Goal: Task Accomplishment & Management: Complete application form

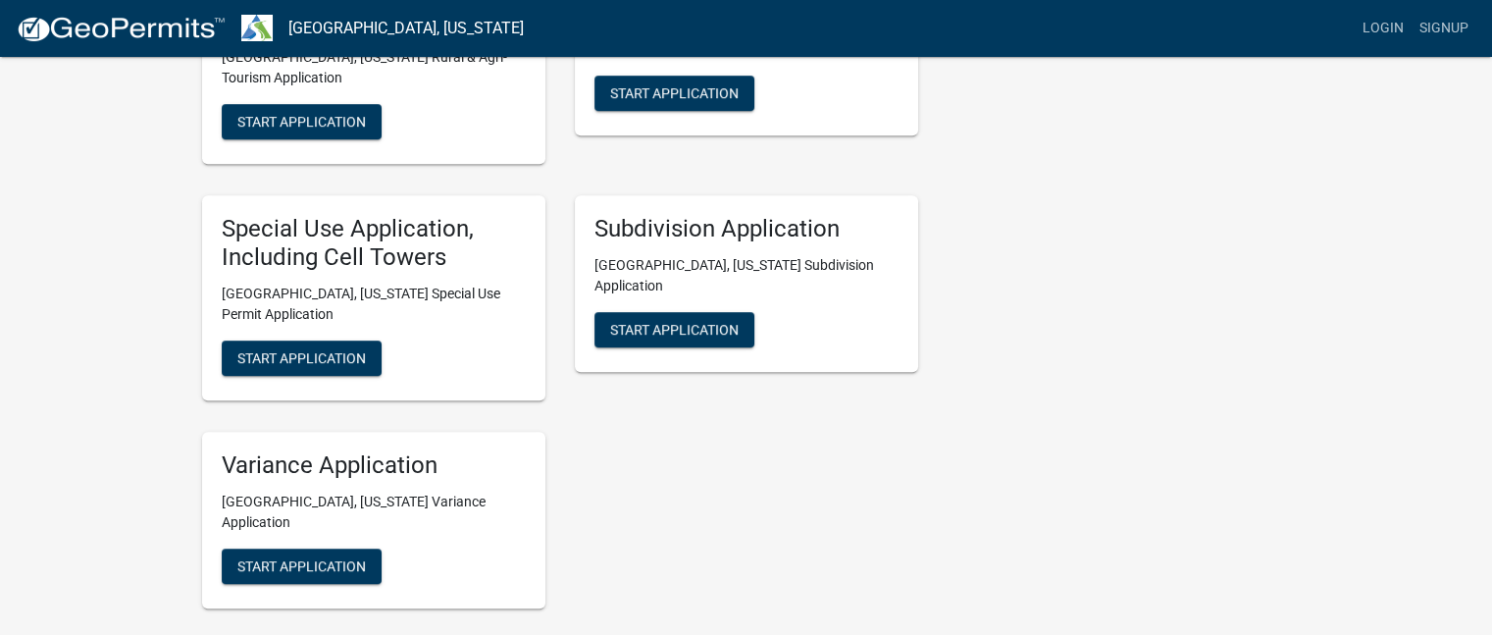
scroll to position [977, 0]
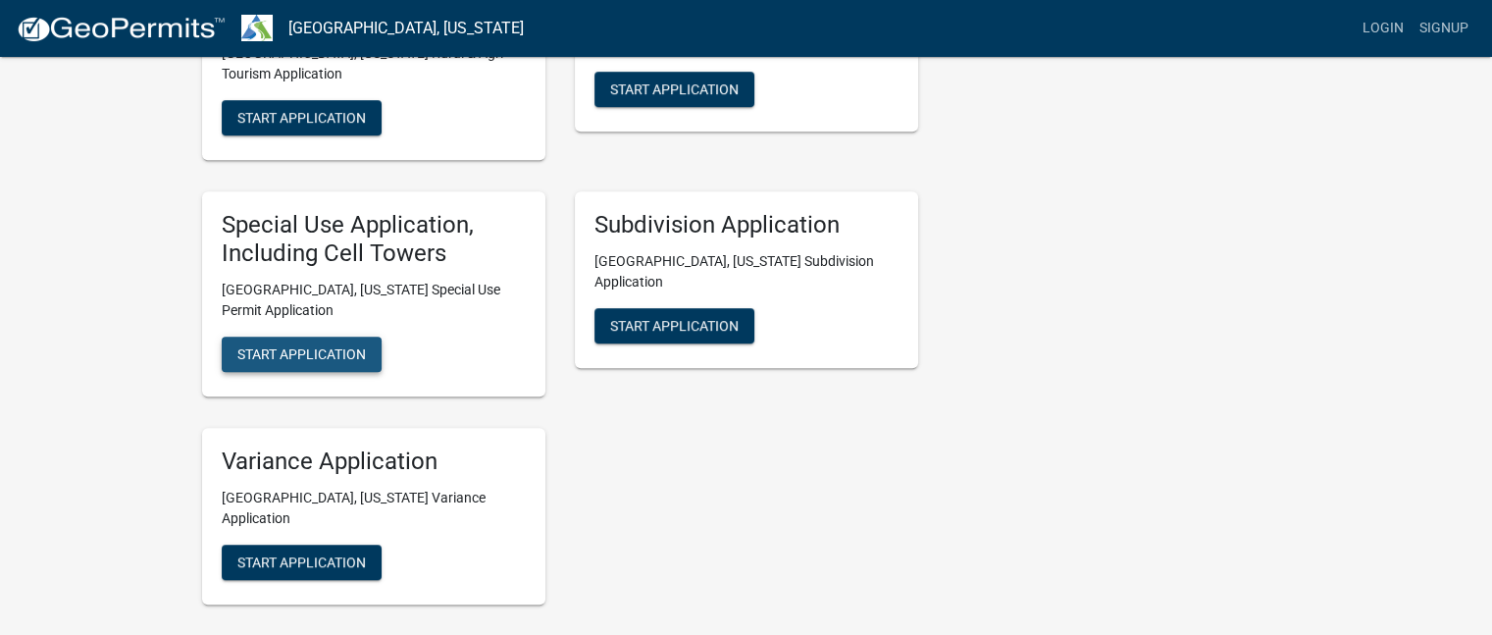
click at [294, 345] on span "Start Application" at bounding box center [301, 353] width 128 height 16
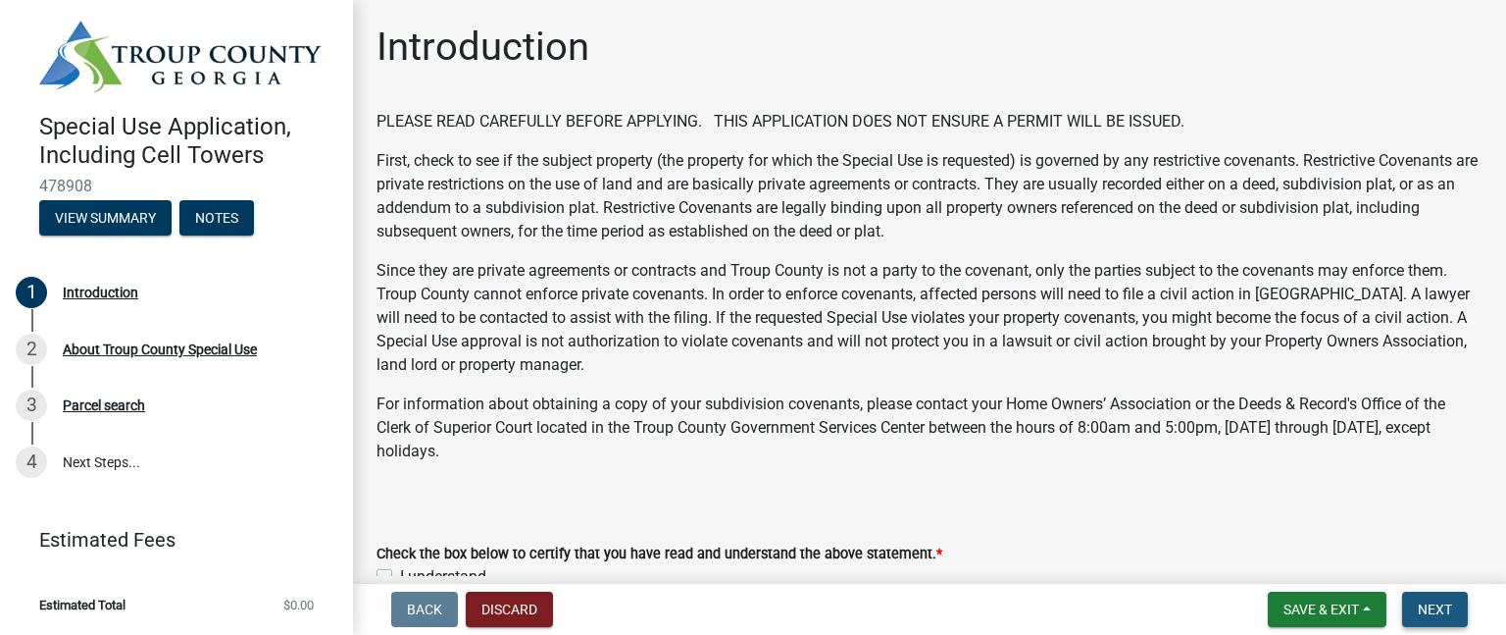
click at [1436, 611] on span "Next" at bounding box center [1435, 609] width 34 height 16
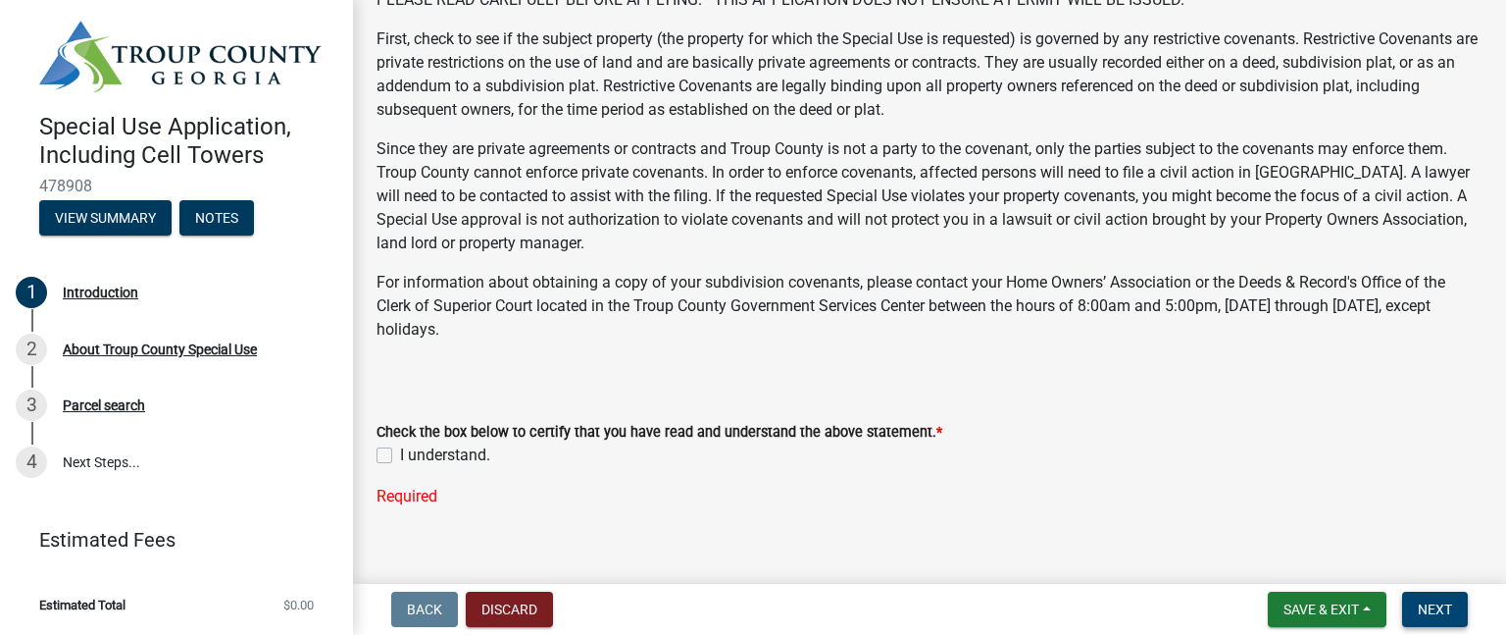
scroll to position [145, 0]
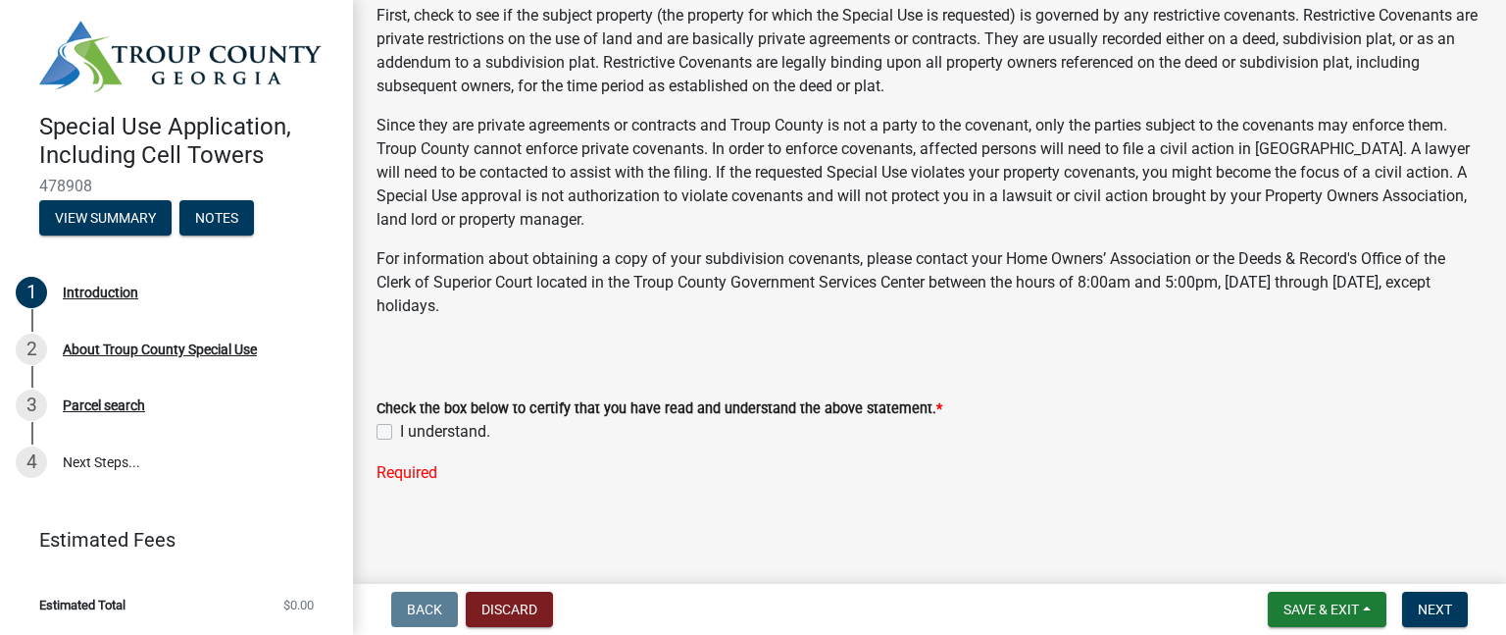
click at [400, 431] on label "I understand." at bounding box center [445, 432] width 90 height 24
click at [400, 431] on input "I understand." at bounding box center [406, 426] width 13 height 13
checkbox input "true"
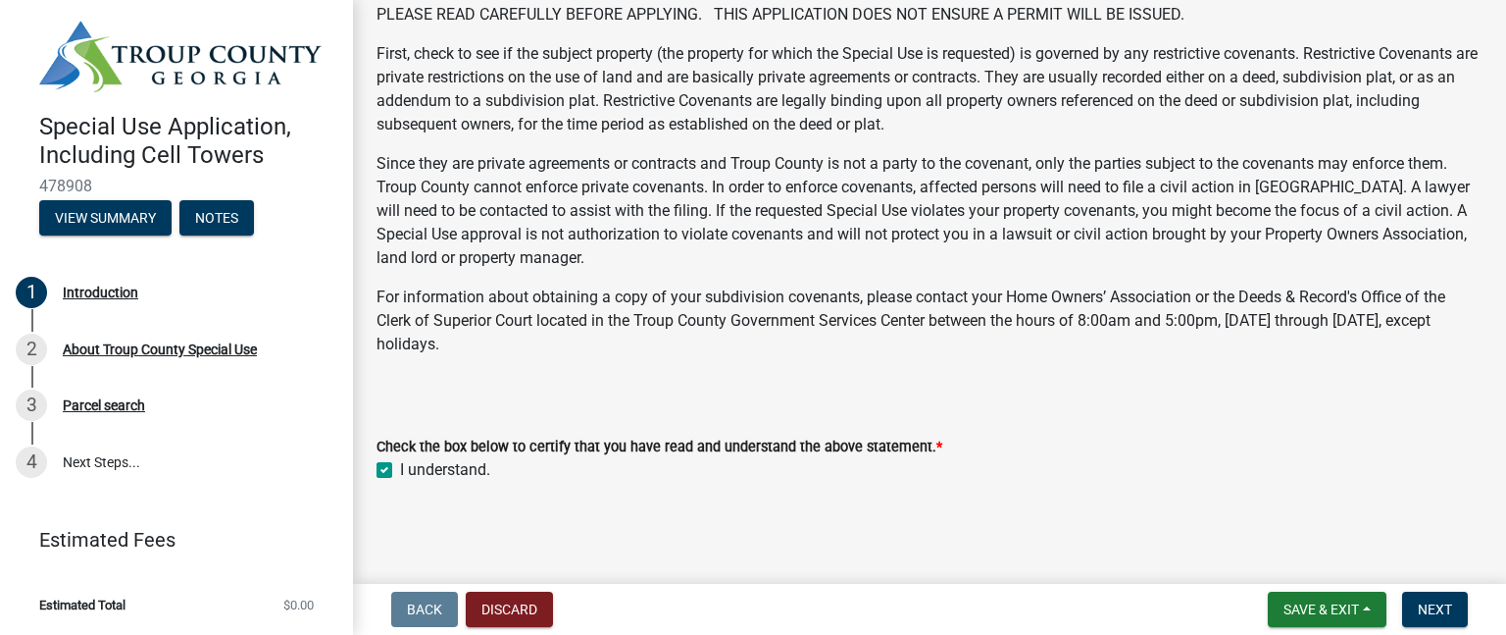
scroll to position [106, 0]
click at [1430, 608] on span "Next" at bounding box center [1435, 609] width 34 height 16
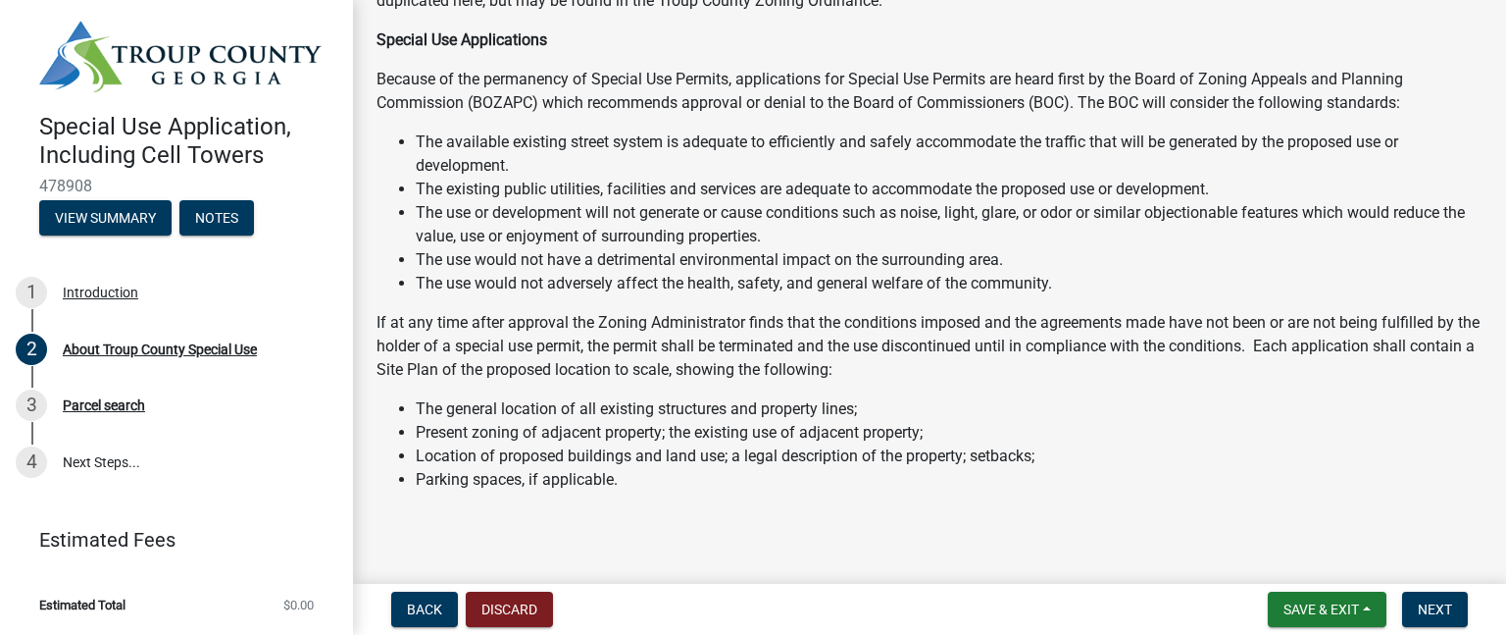
scroll to position [411, 0]
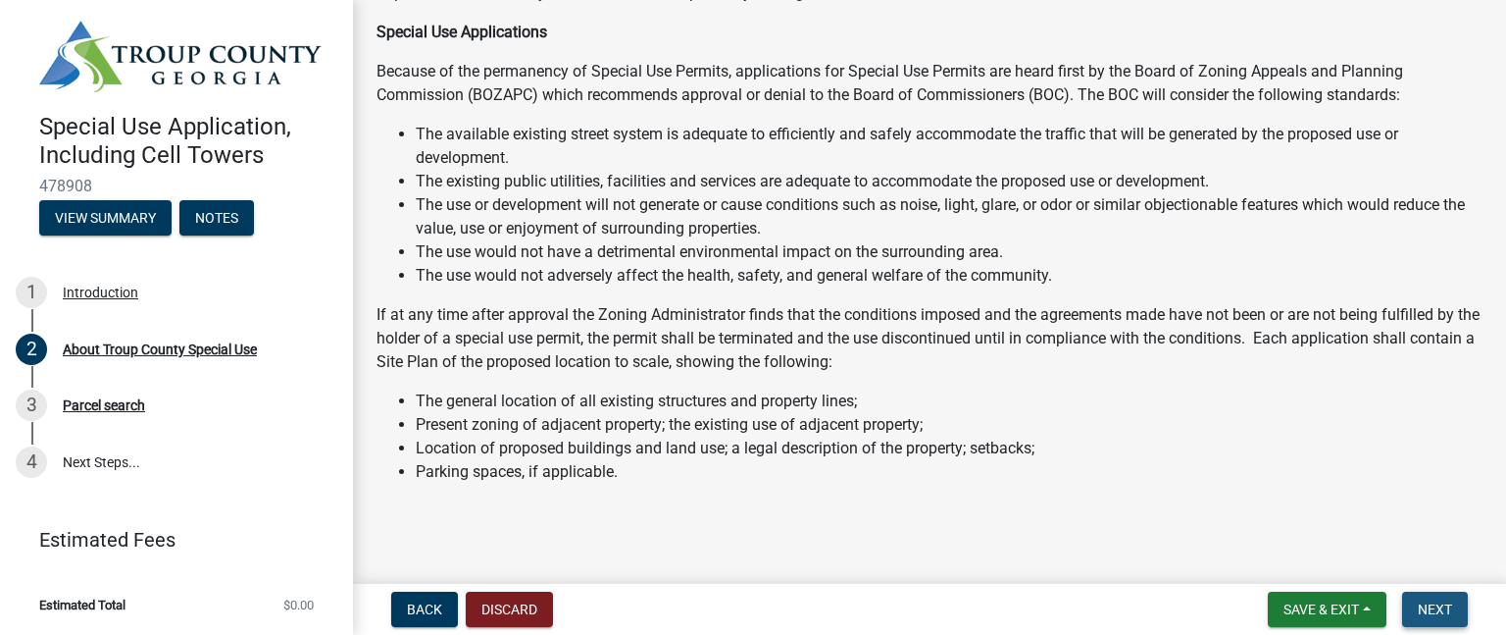
click at [1420, 617] on button "Next" at bounding box center [1435, 608] width 66 height 35
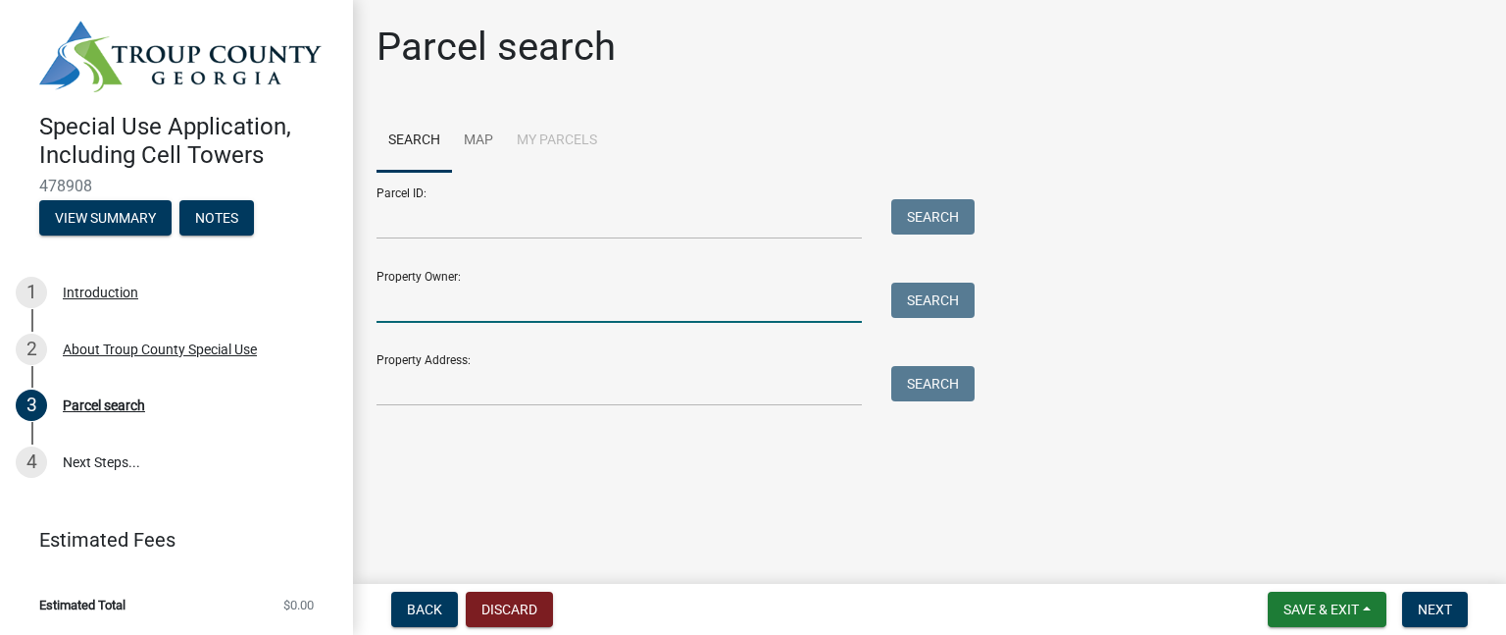
click at [455, 309] on input "Property Owner:" at bounding box center [619, 302] width 485 height 40
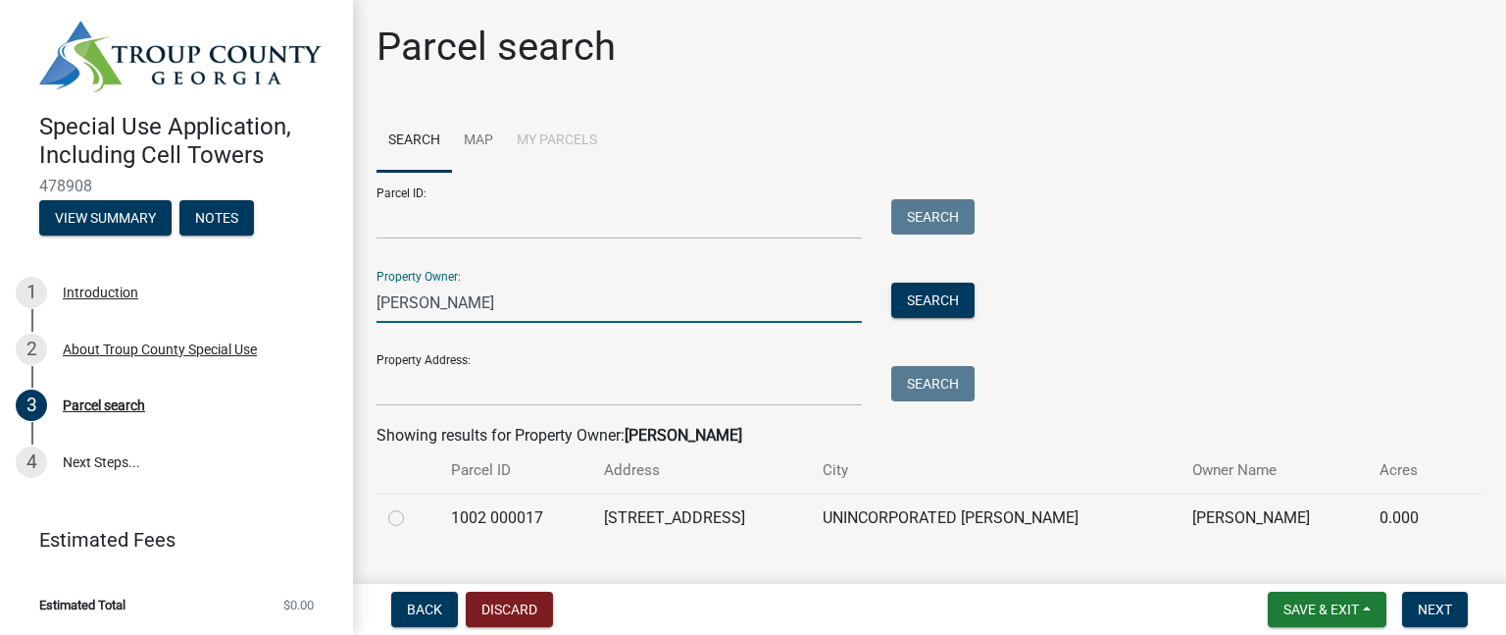
type input "[PERSON_NAME]"
click at [412, 506] on label at bounding box center [412, 506] width 0 height 0
click at [412, 519] on 000017 "radio" at bounding box center [418, 512] width 13 height 13
radio 000017 "true"
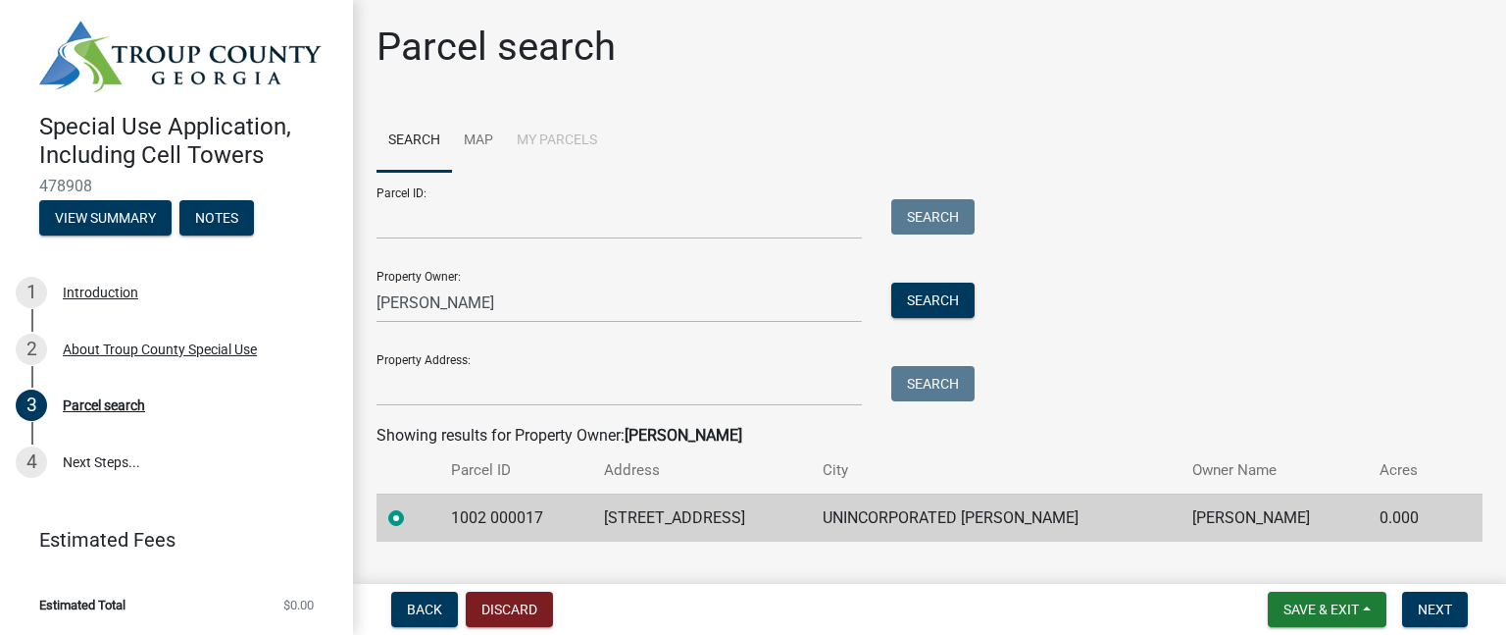
scroll to position [41, 0]
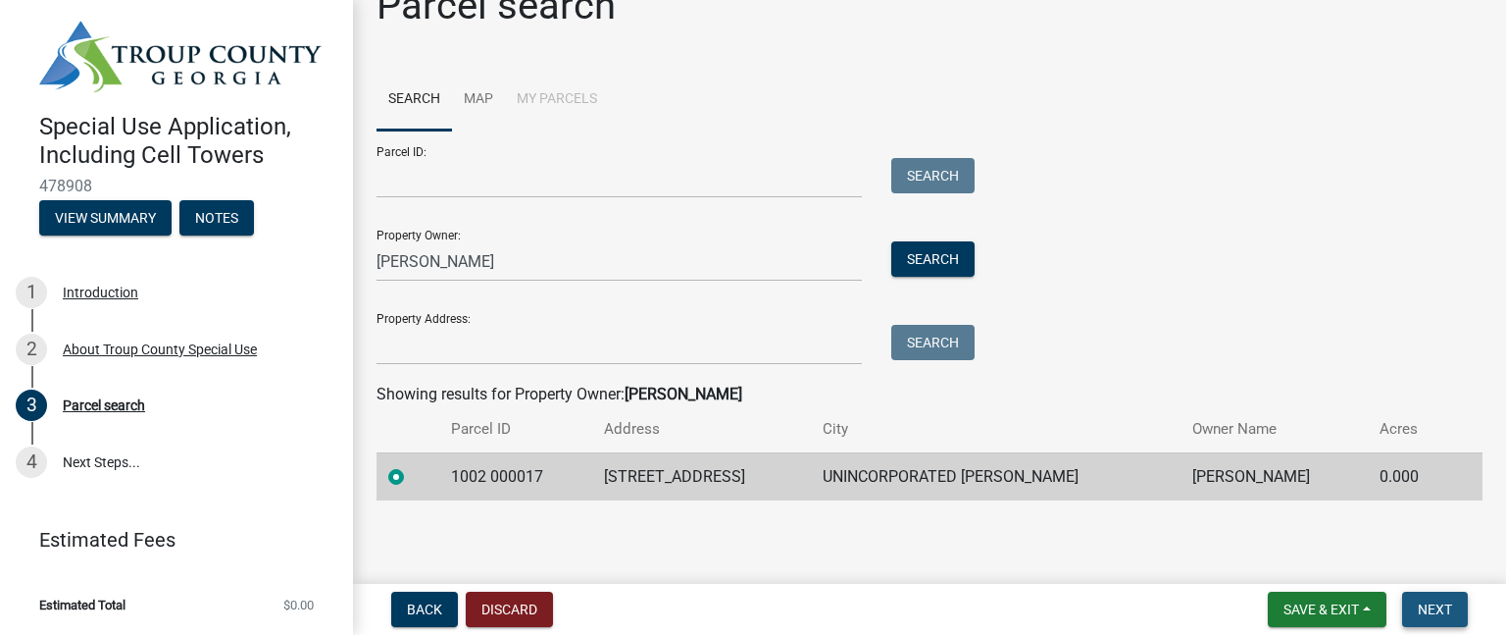
click at [1440, 615] on span "Next" at bounding box center [1435, 609] width 34 height 16
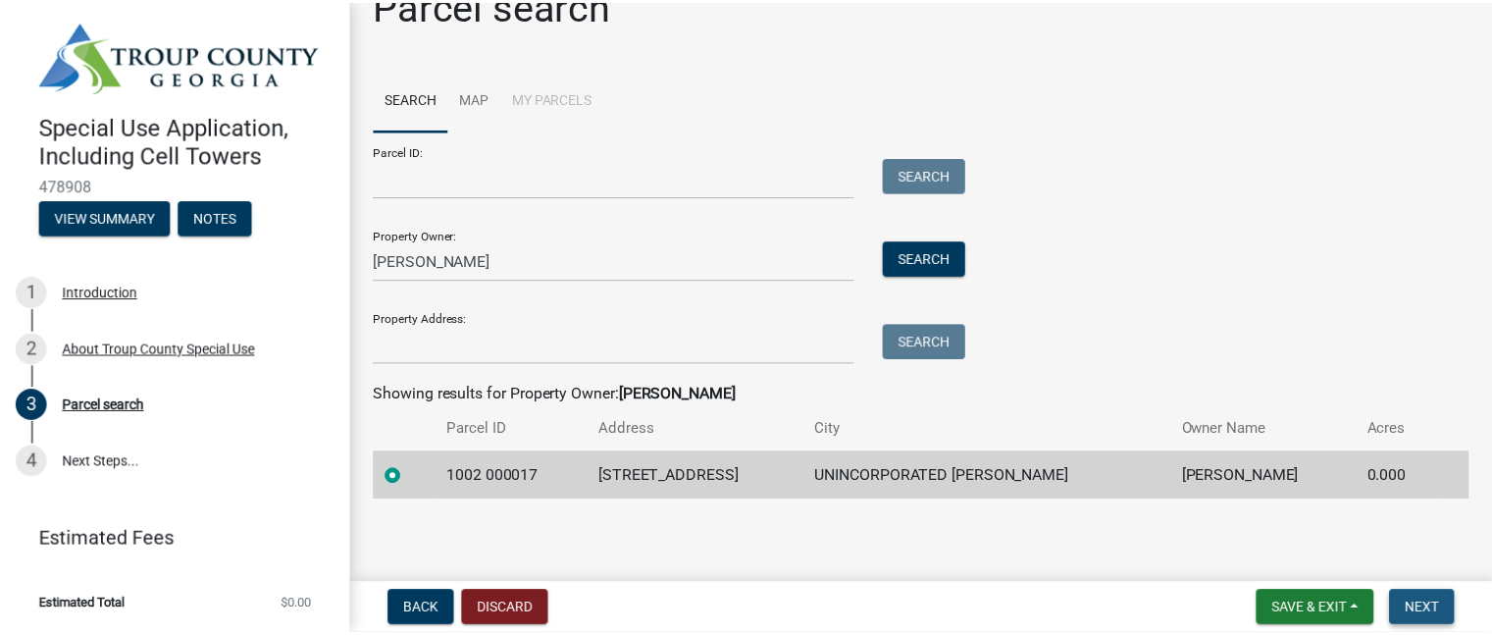
scroll to position [0, 0]
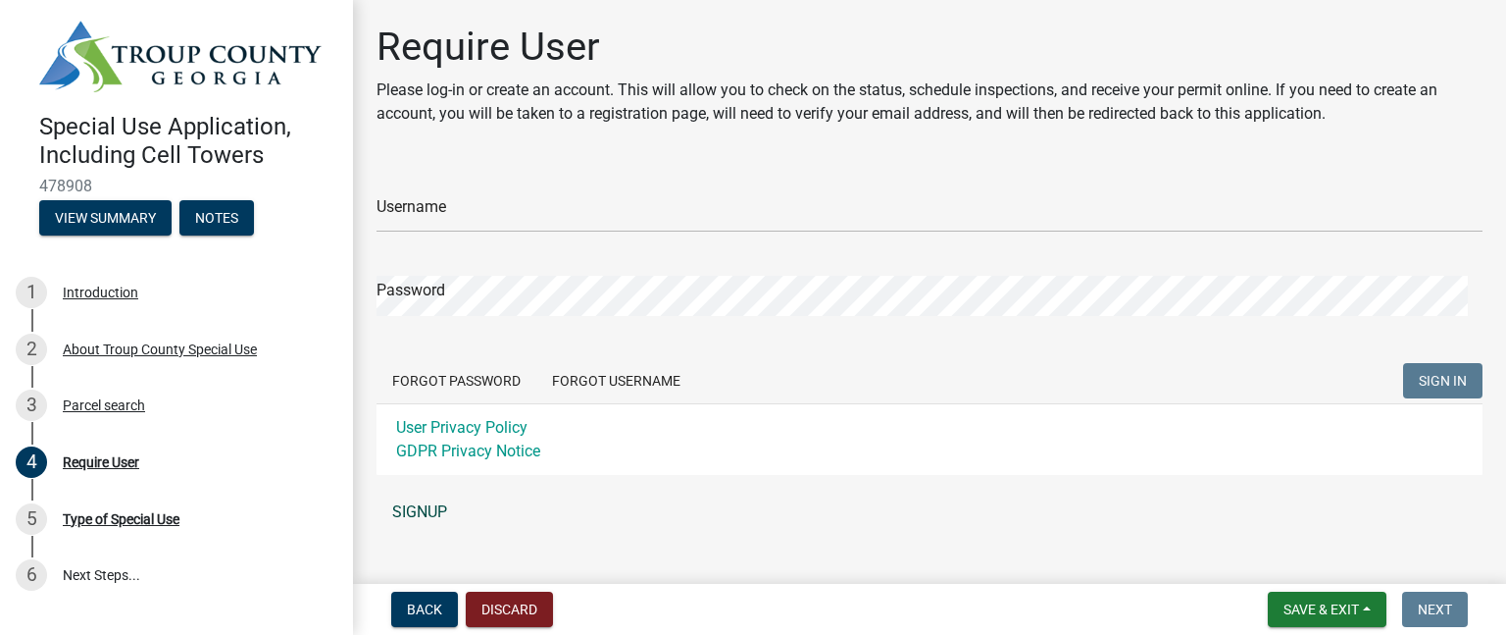
click at [389, 501] on link "SIGNUP" at bounding box center [930, 511] width 1106 height 39
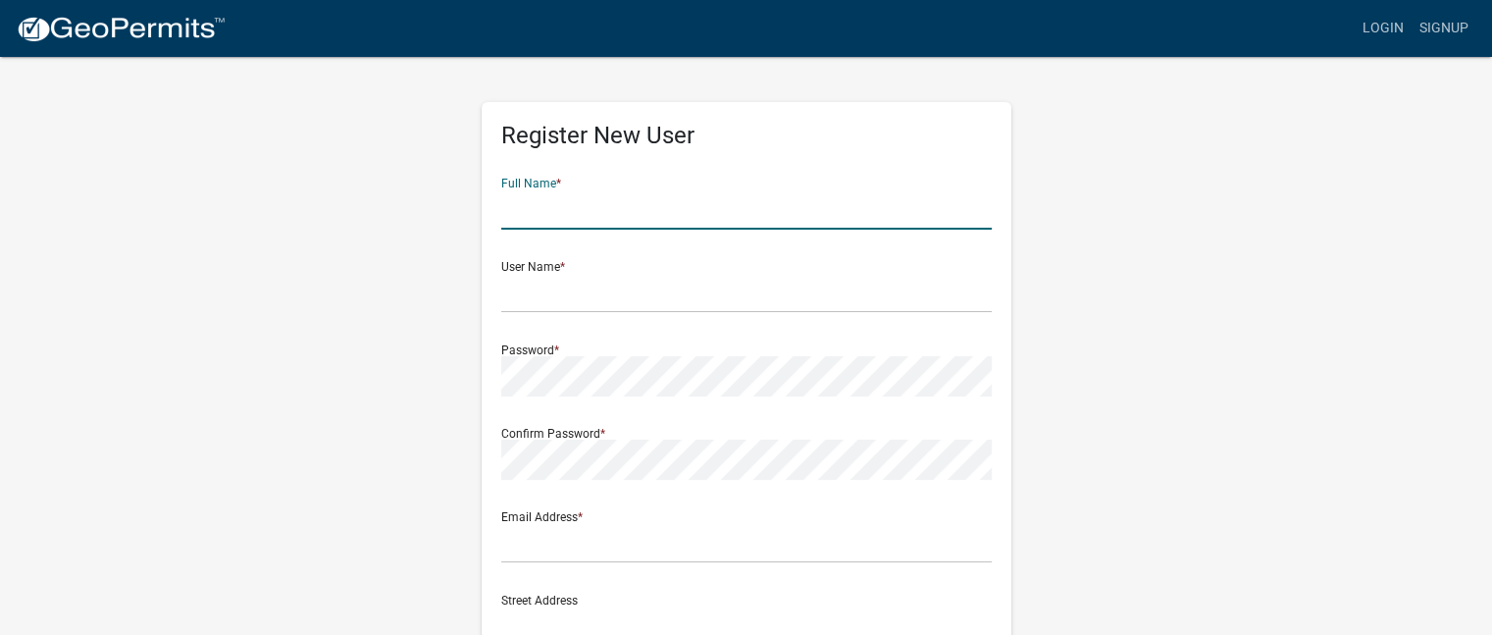
click at [535, 210] on input "text" at bounding box center [746, 209] width 490 height 40
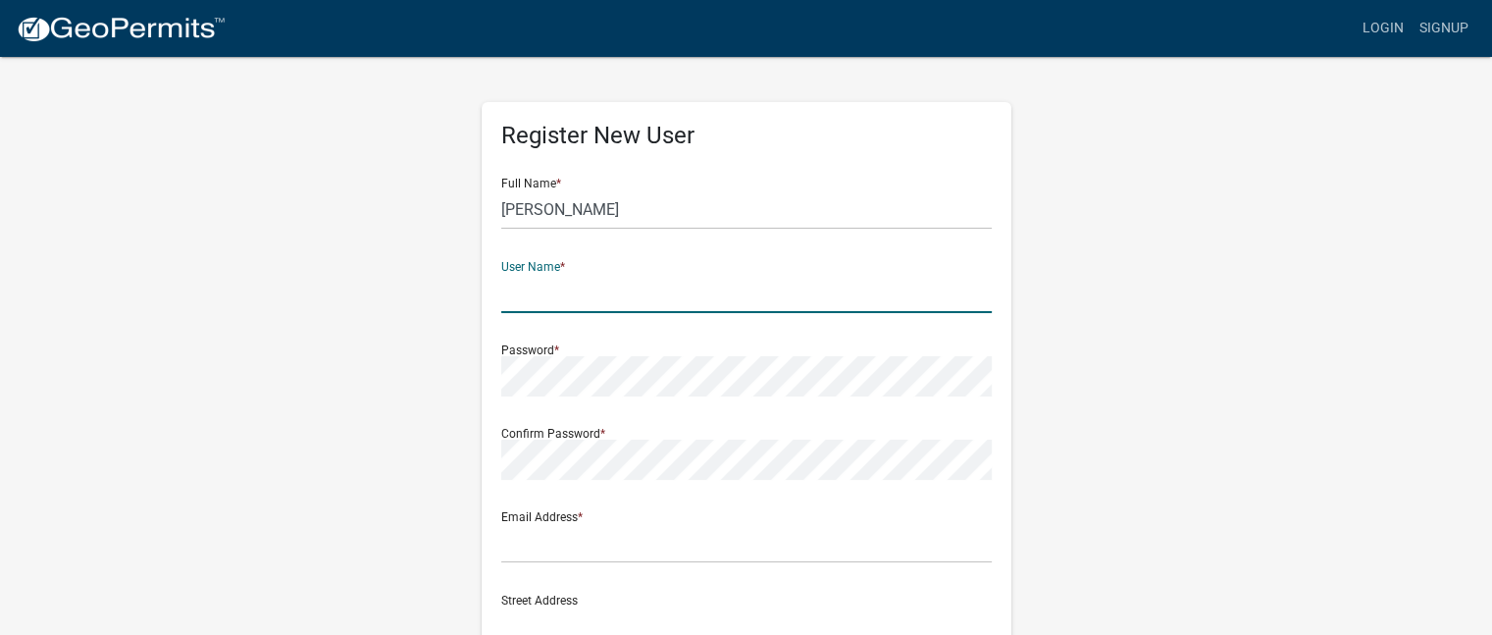
click at [541, 301] on input "text" at bounding box center [746, 293] width 490 height 40
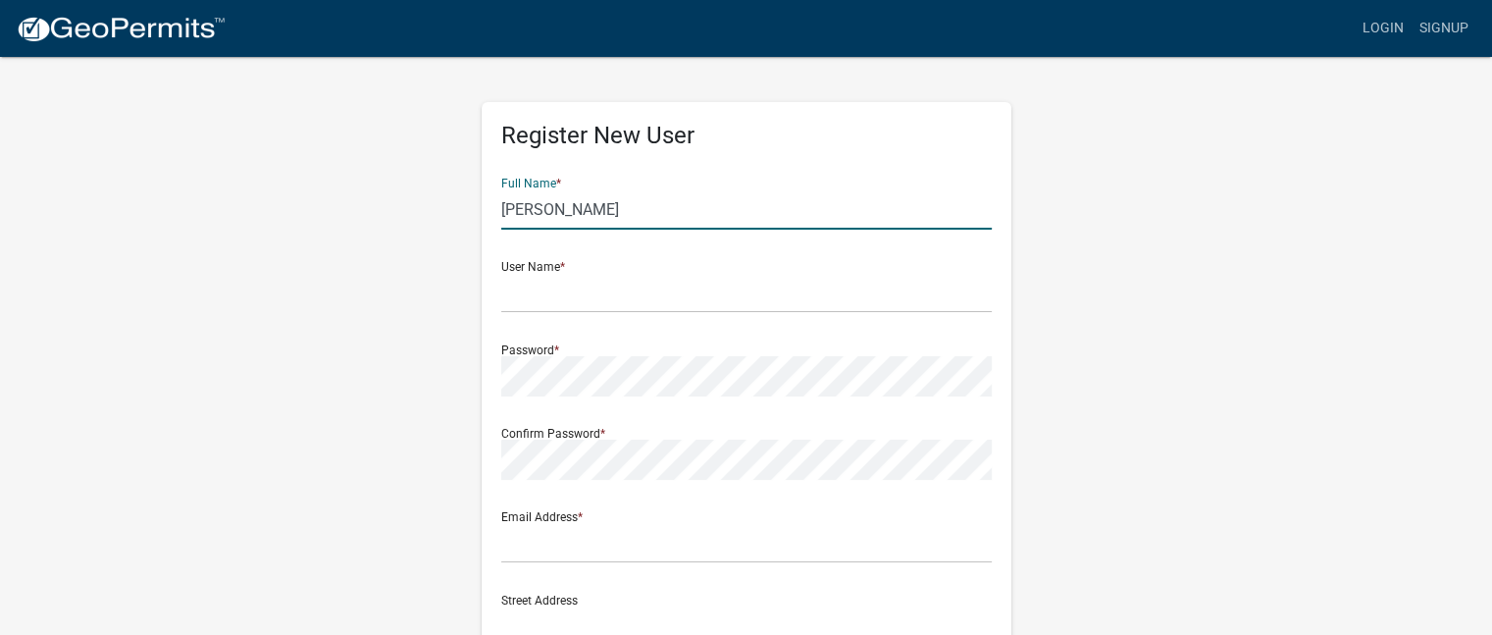
click at [624, 203] on input "[PERSON_NAME]" at bounding box center [746, 209] width 490 height 40
type input "K"
type input "[PERSON_NAME]"
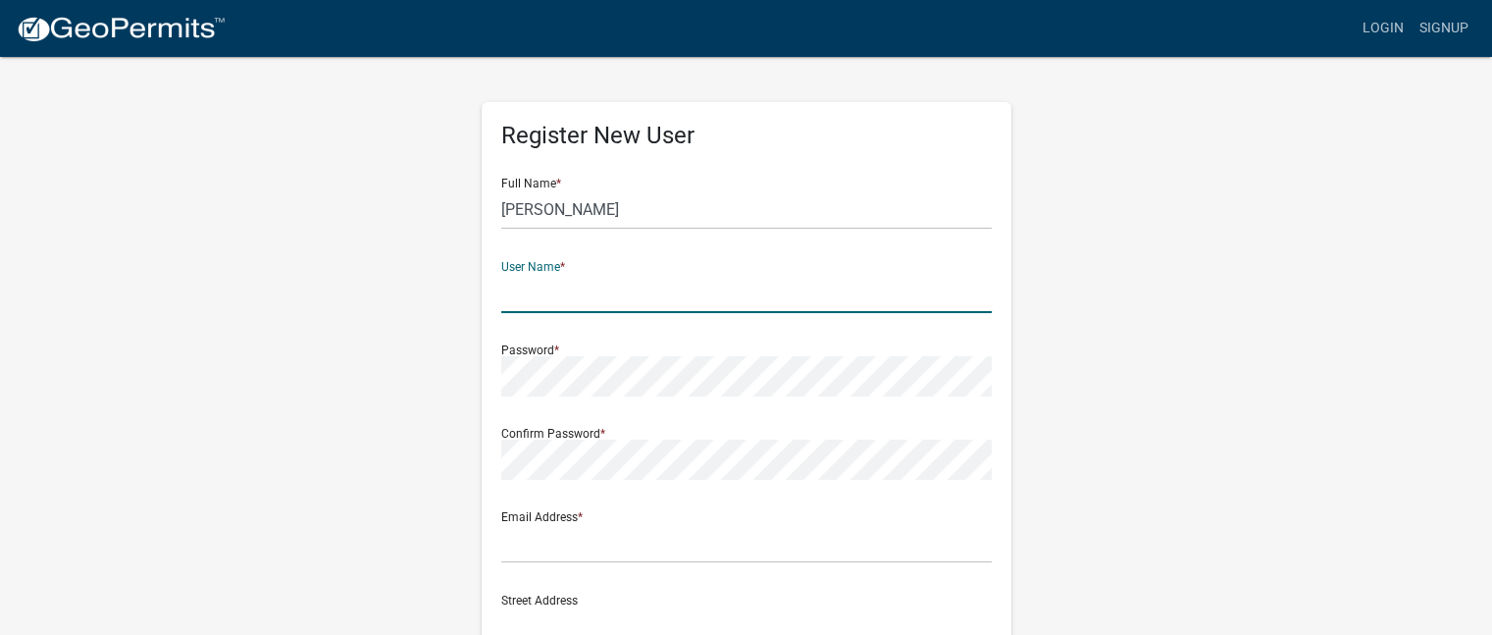
click at [558, 298] on input "text" at bounding box center [746, 293] width 490 height 40
type input "Garyadams73"
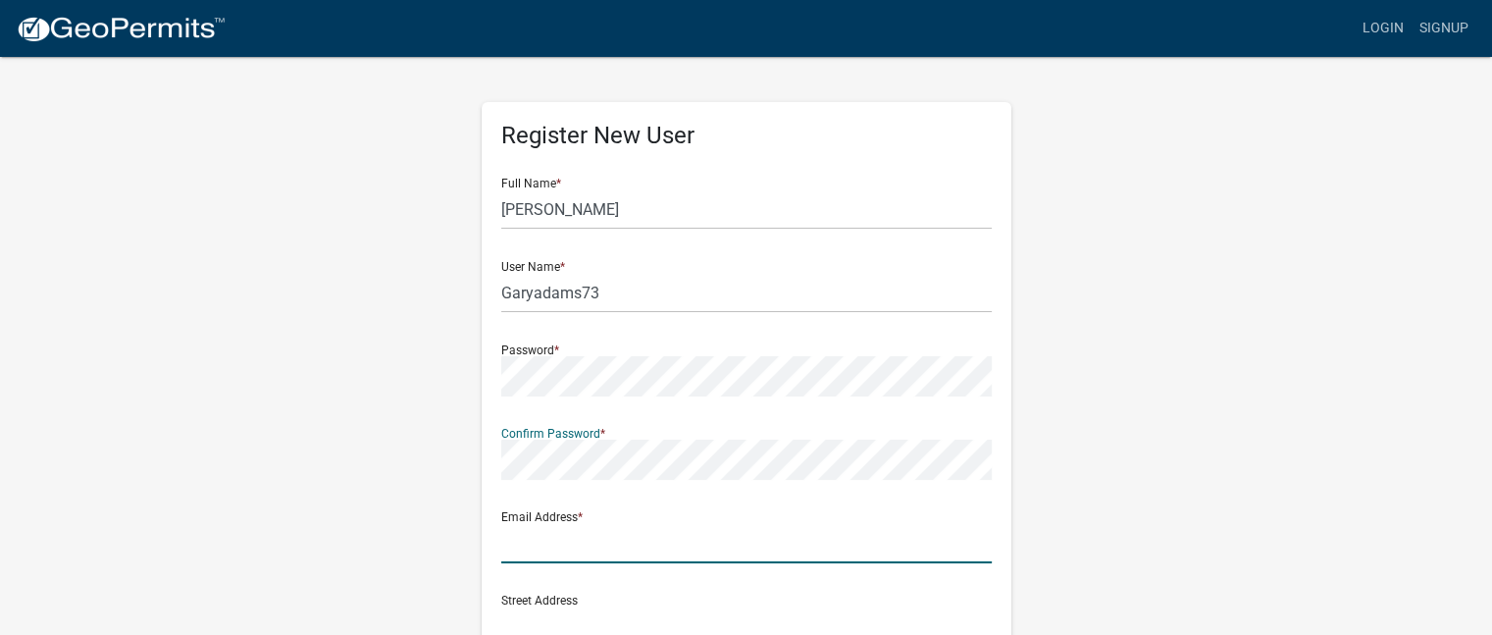
click at [518, 548] on input "text" at bounding box center [746, 543] width 490 height 40
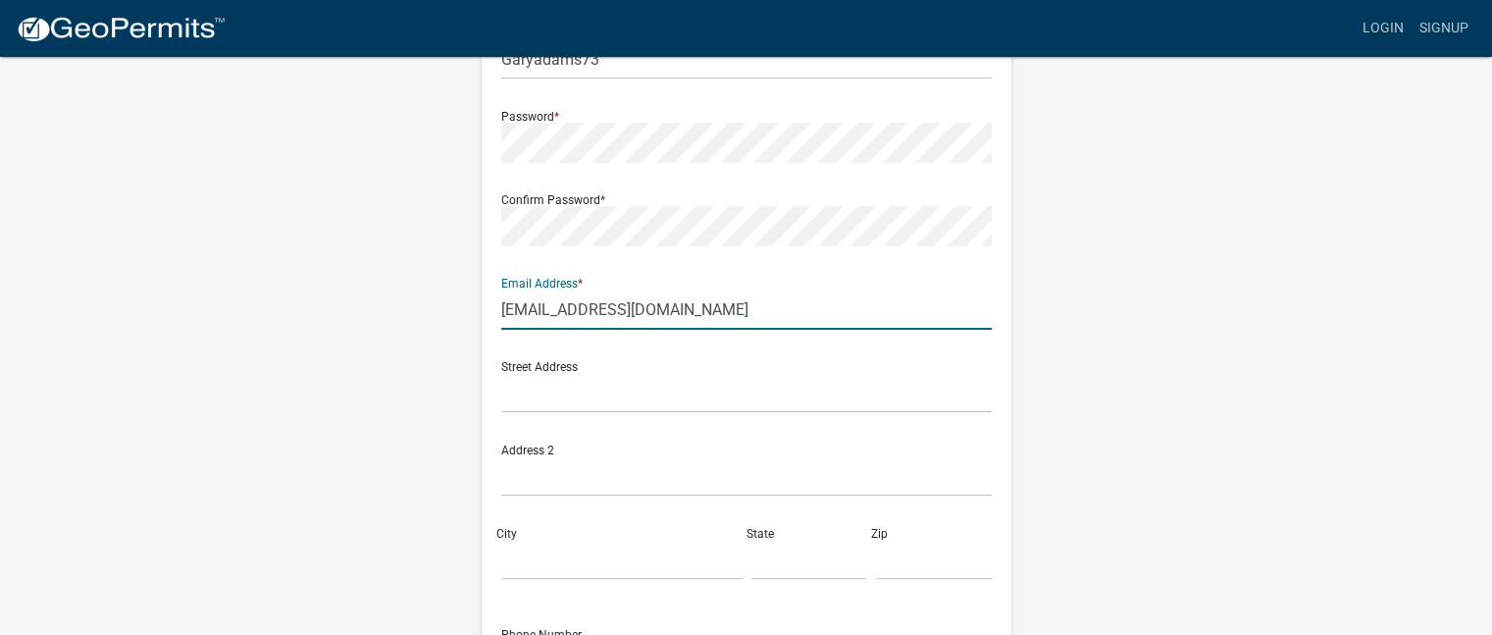
scroll to position [243, 0]
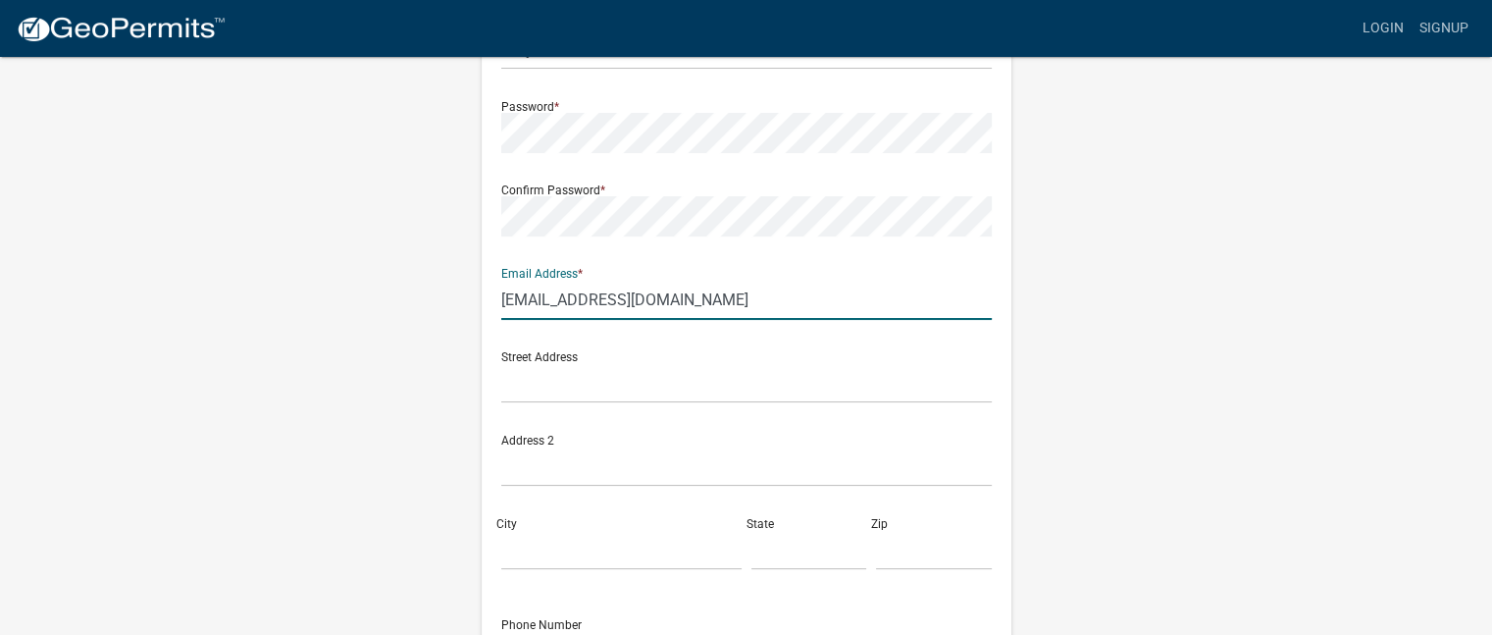
type input "[EMAIL_ADDRESS][DOMAIN_NAME]"
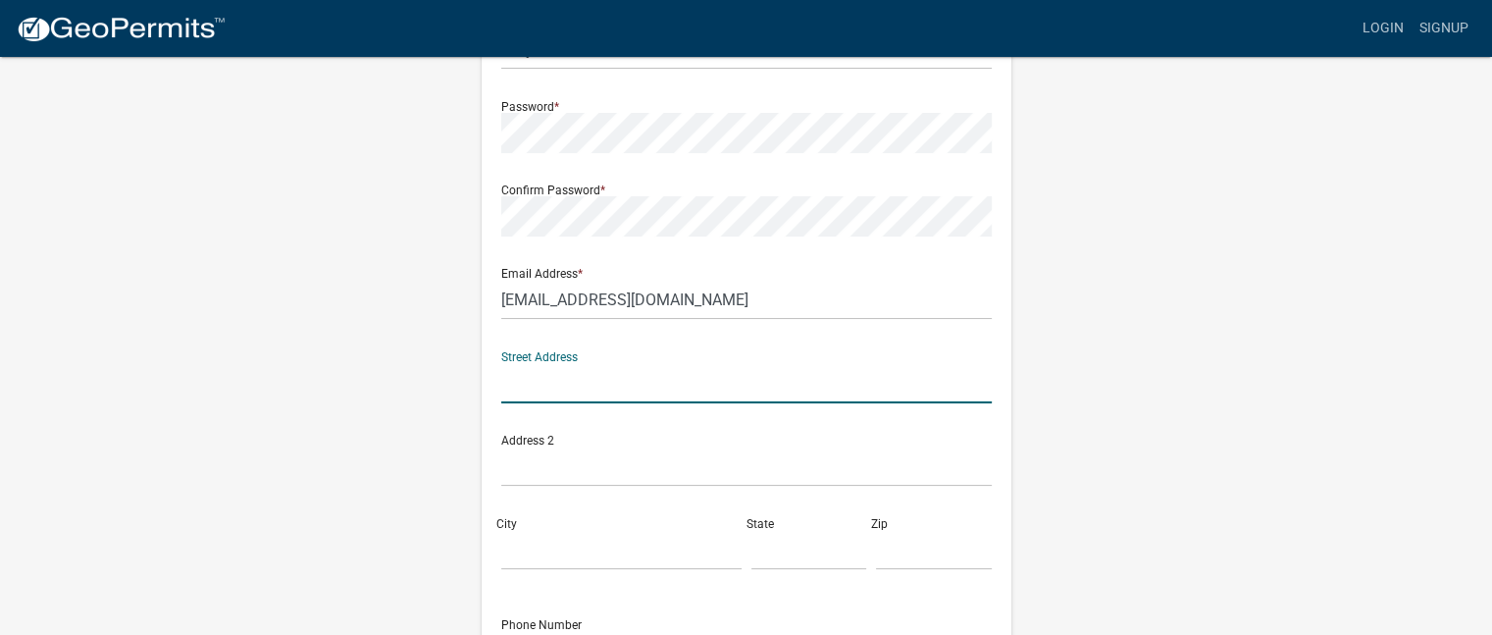
click at [510, 383] on input "text" at bounding box center [746, 383] width 490 height 40
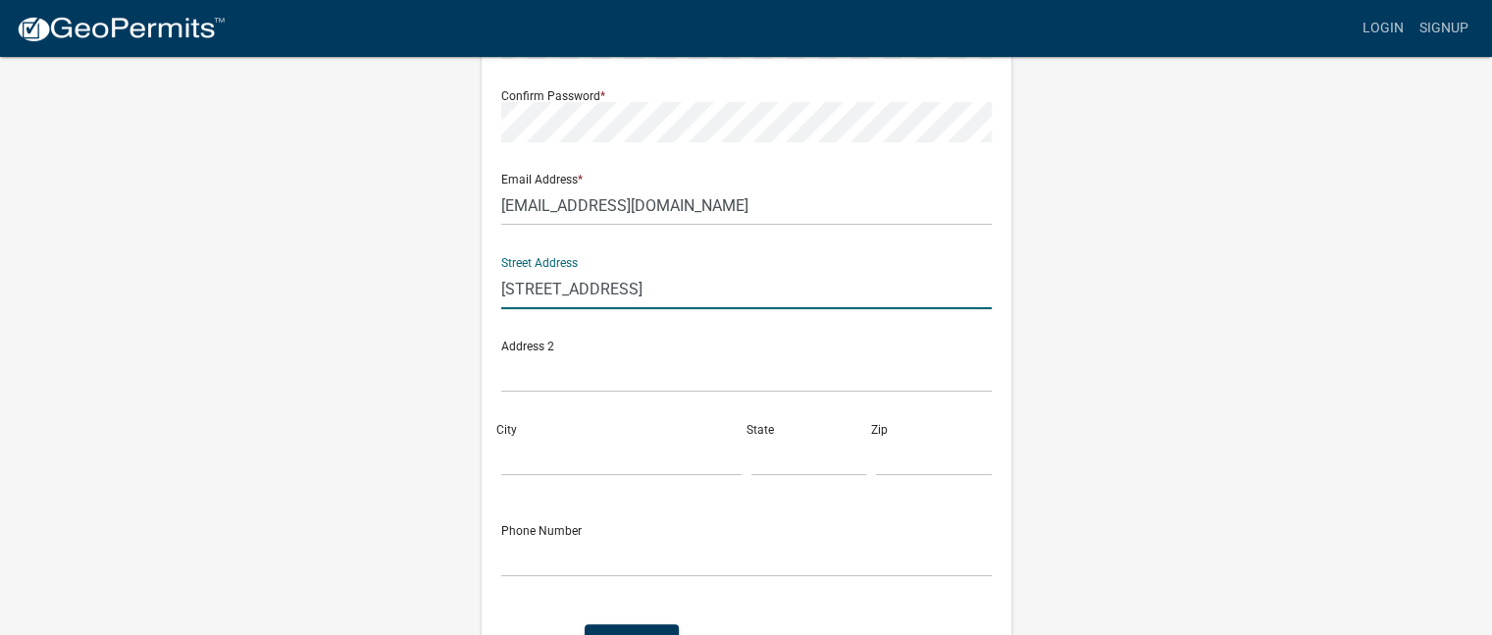
scroll to position [344, 0]
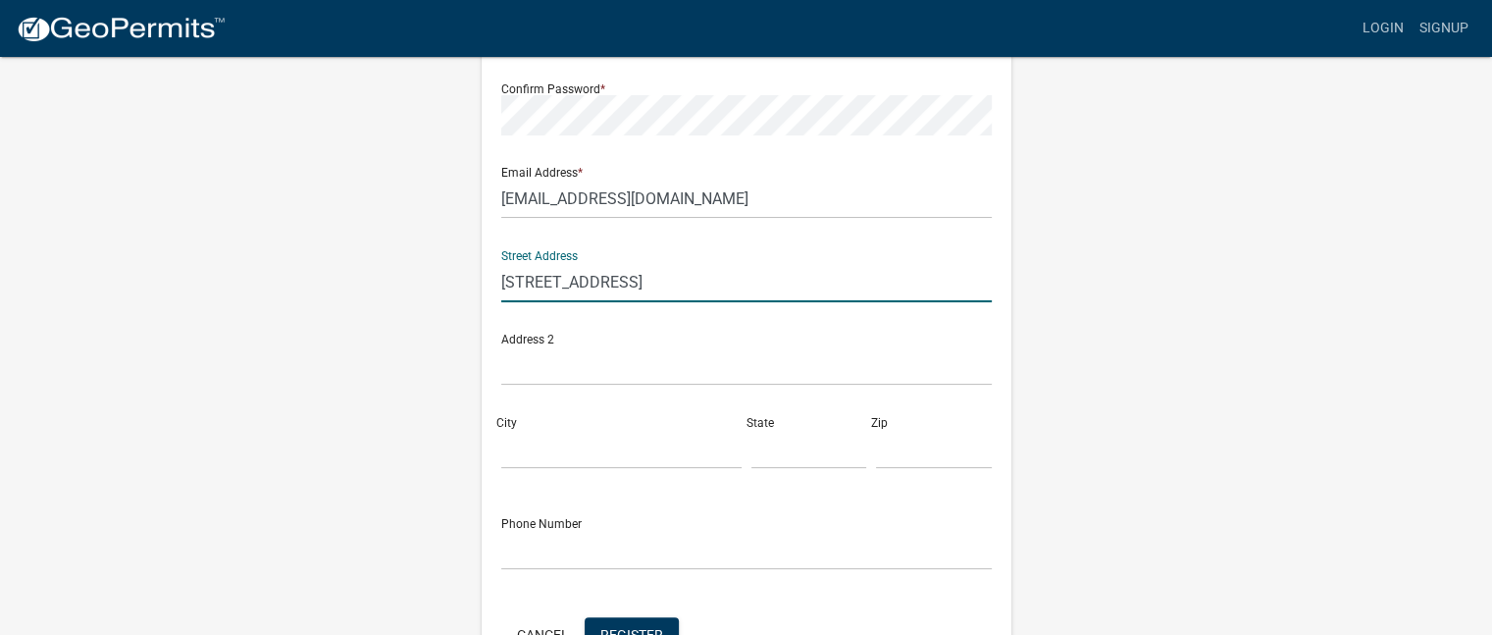
type input "[STREET_ADDRESS]"
click at [525, 450] on input "City" at bounding box center [621, 449] width 240 height 40
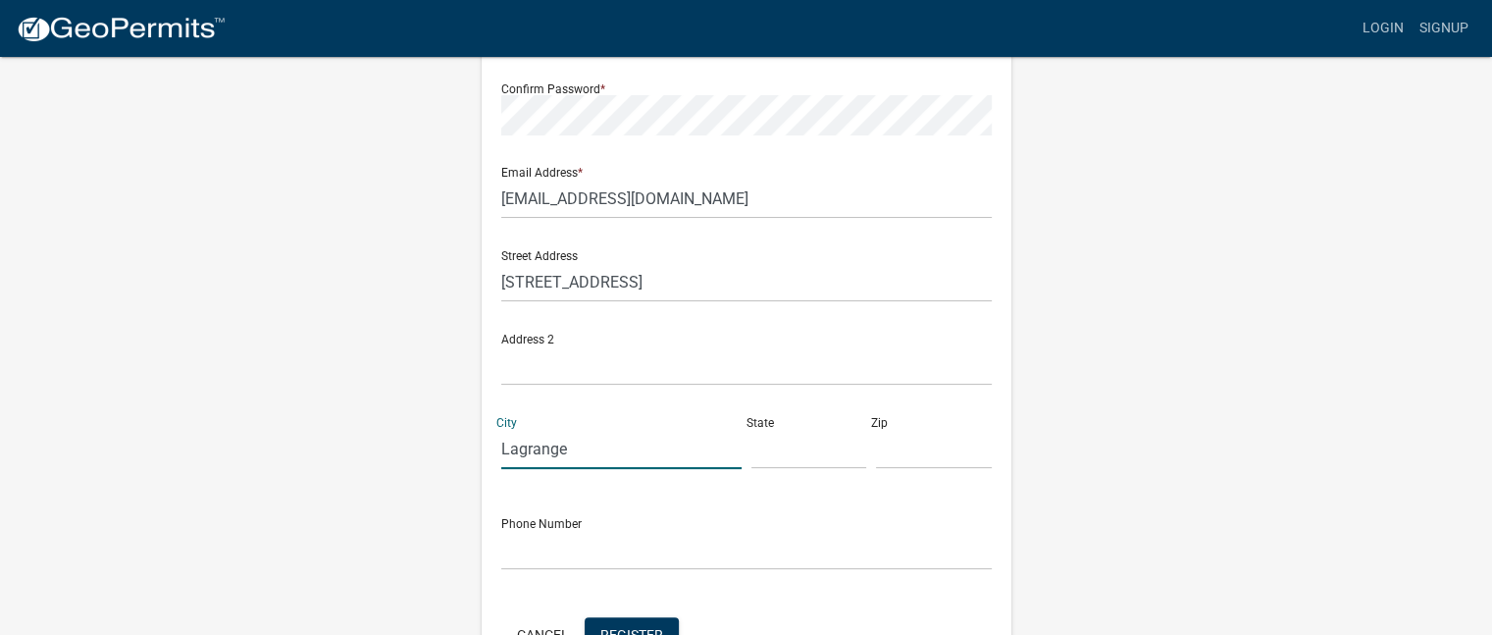
type input "Lagrange"
click at [783, 464] on input "text" at bounding box center [809, 449] width 116 height 40
type input "GA"
click at [891, 447] on input "text" at bounding box center [934, 449] width 116 height 40
type input "3024"
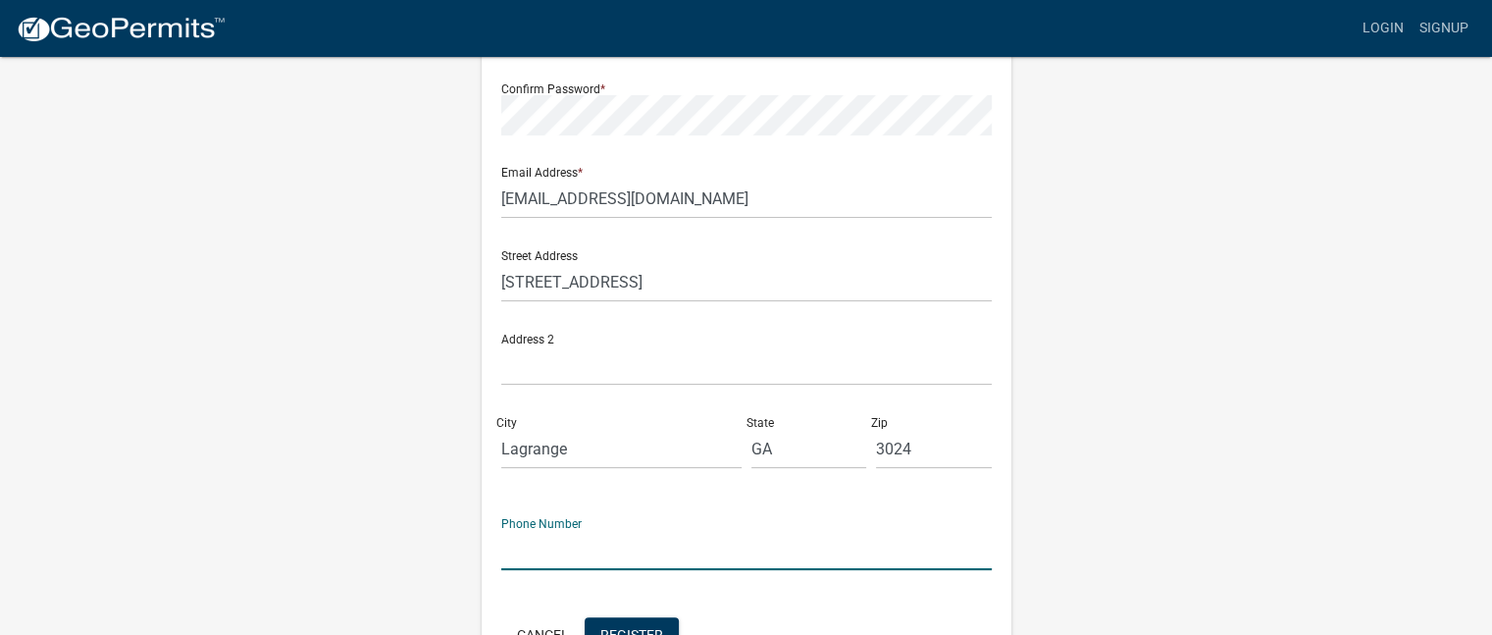
click at [560, 557] on input "text" at bounding box center [746, 550] width 490 height 40
type input "7"
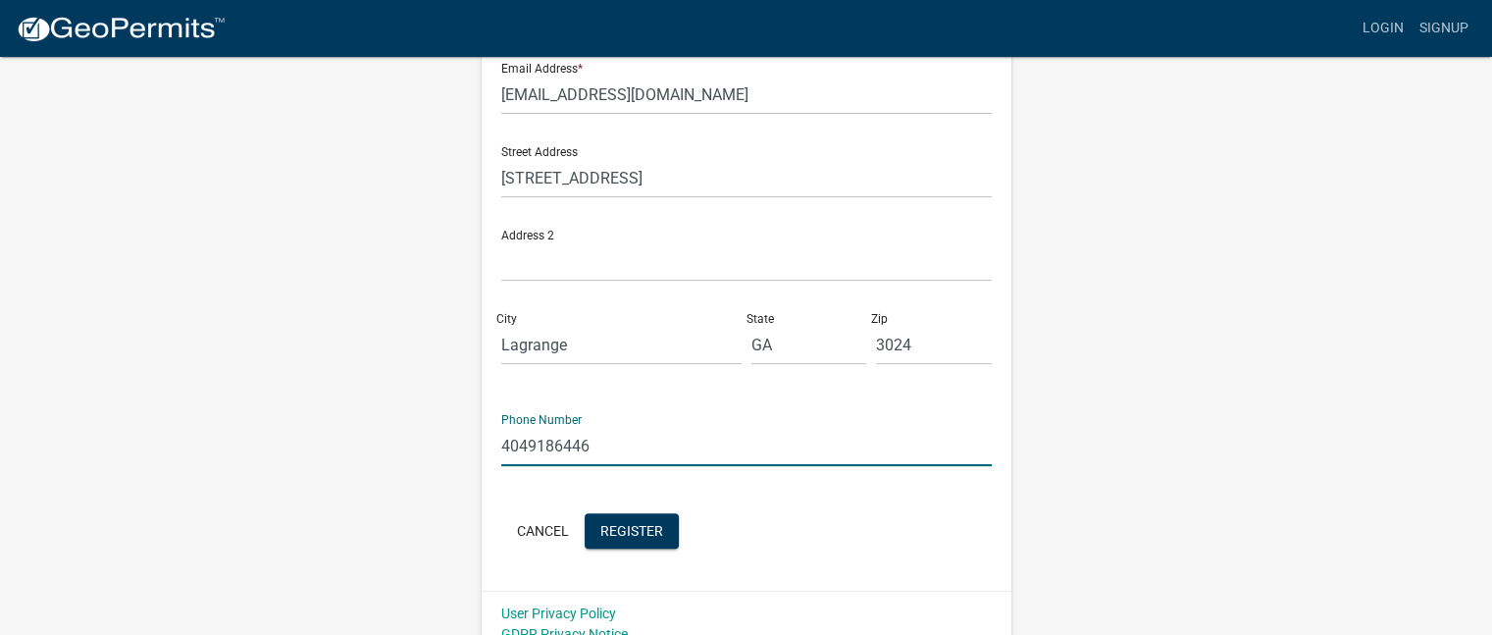
scroll to position [469, 0]
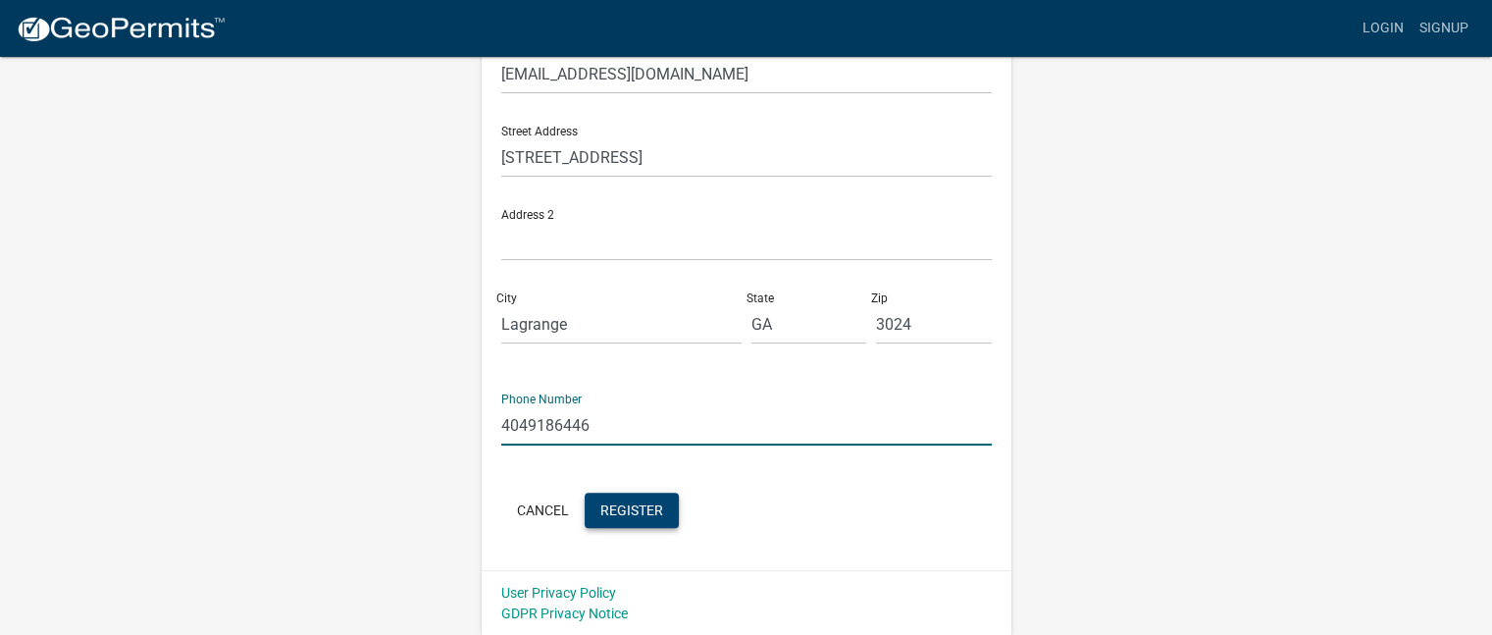
type input "4049186446"
click at [641, 505] on span "Register" at bounding box center [631, 509] width 63 height 16
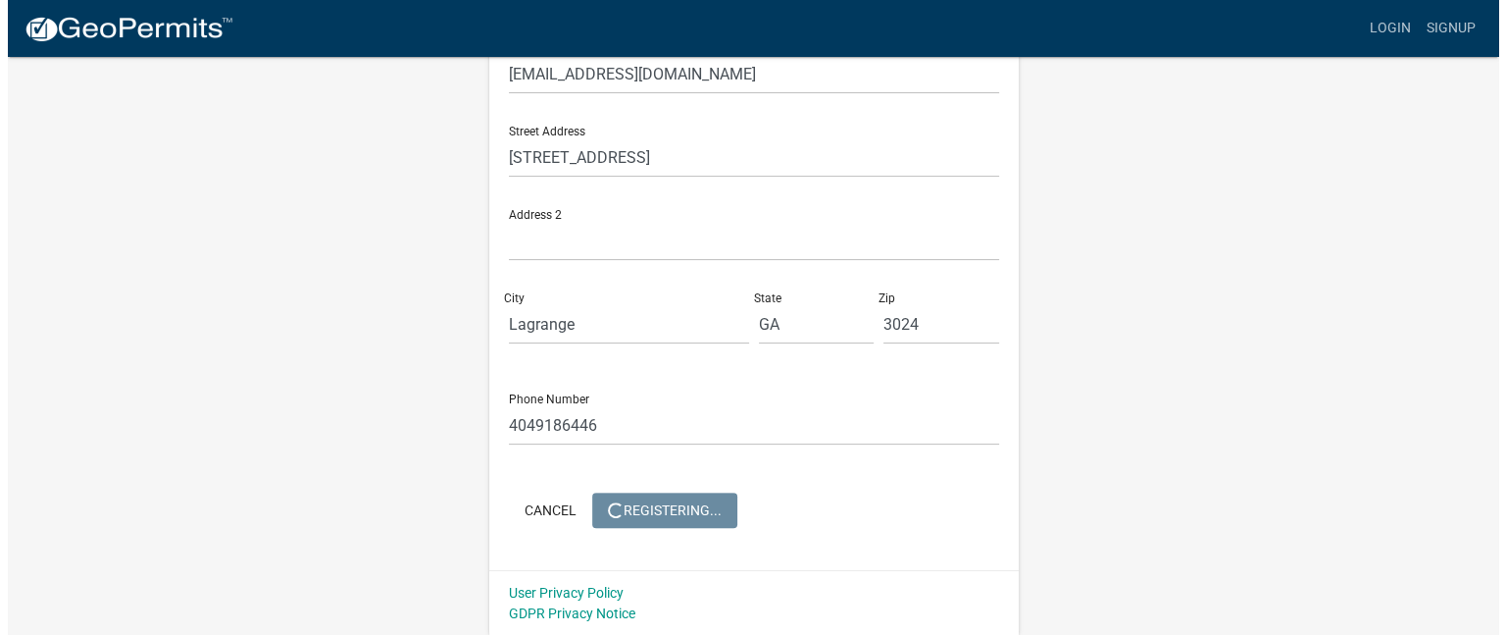
scroll to position [0, 0]
